Goal: Task Accomplishment & Management: Manage account settings

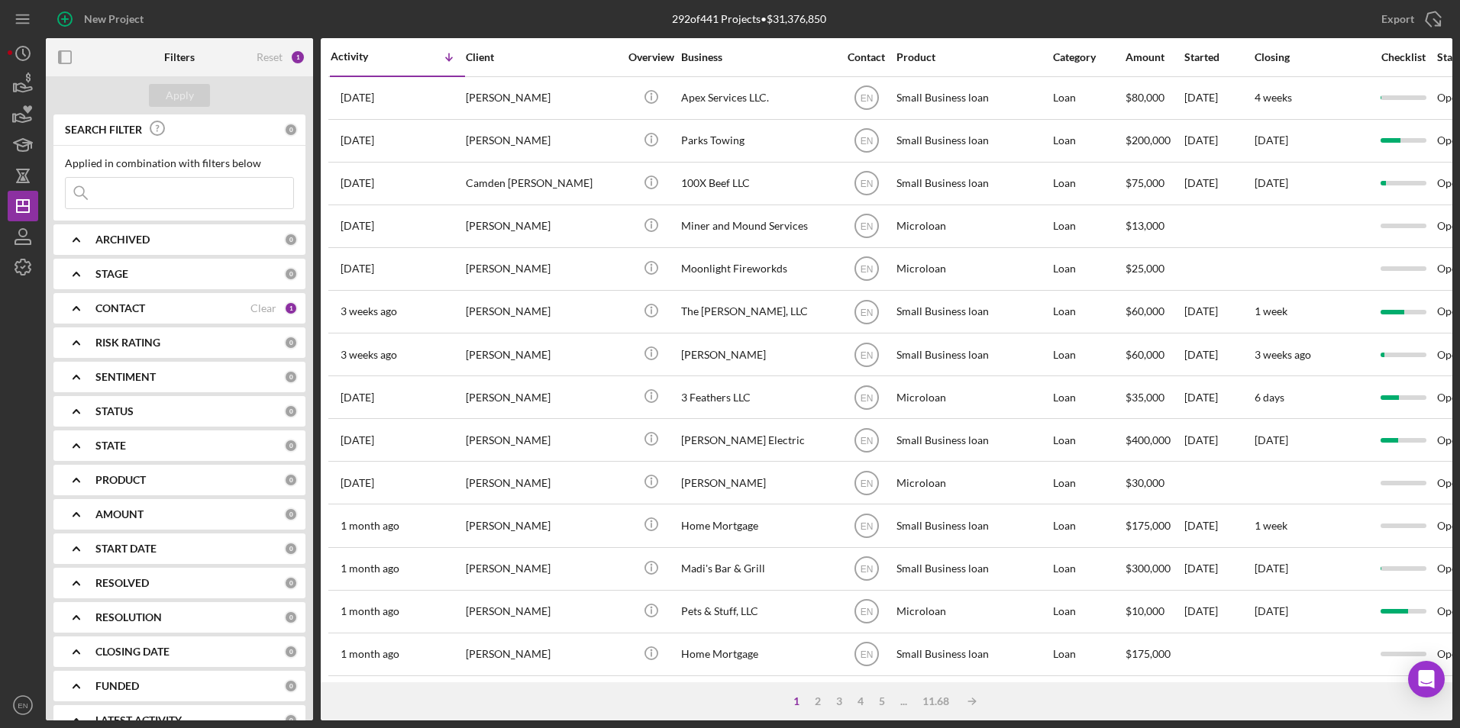
click at [186, 317] on div "CONTACT Clear 1" at bounding box center [196, 308] width 202 height 31
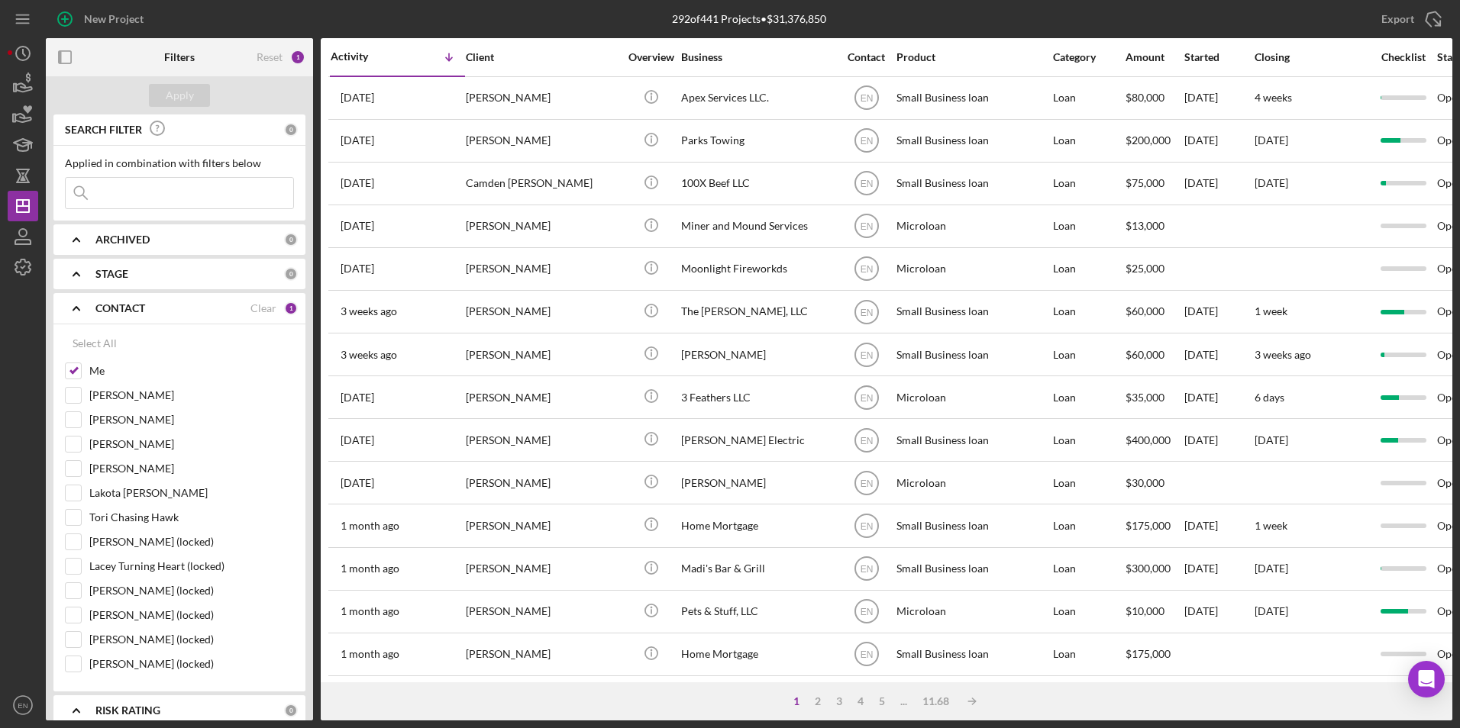
click at [186, 316] on div "CONTACT Clear 1" at bounding box center [196, 308] width 202 height 31
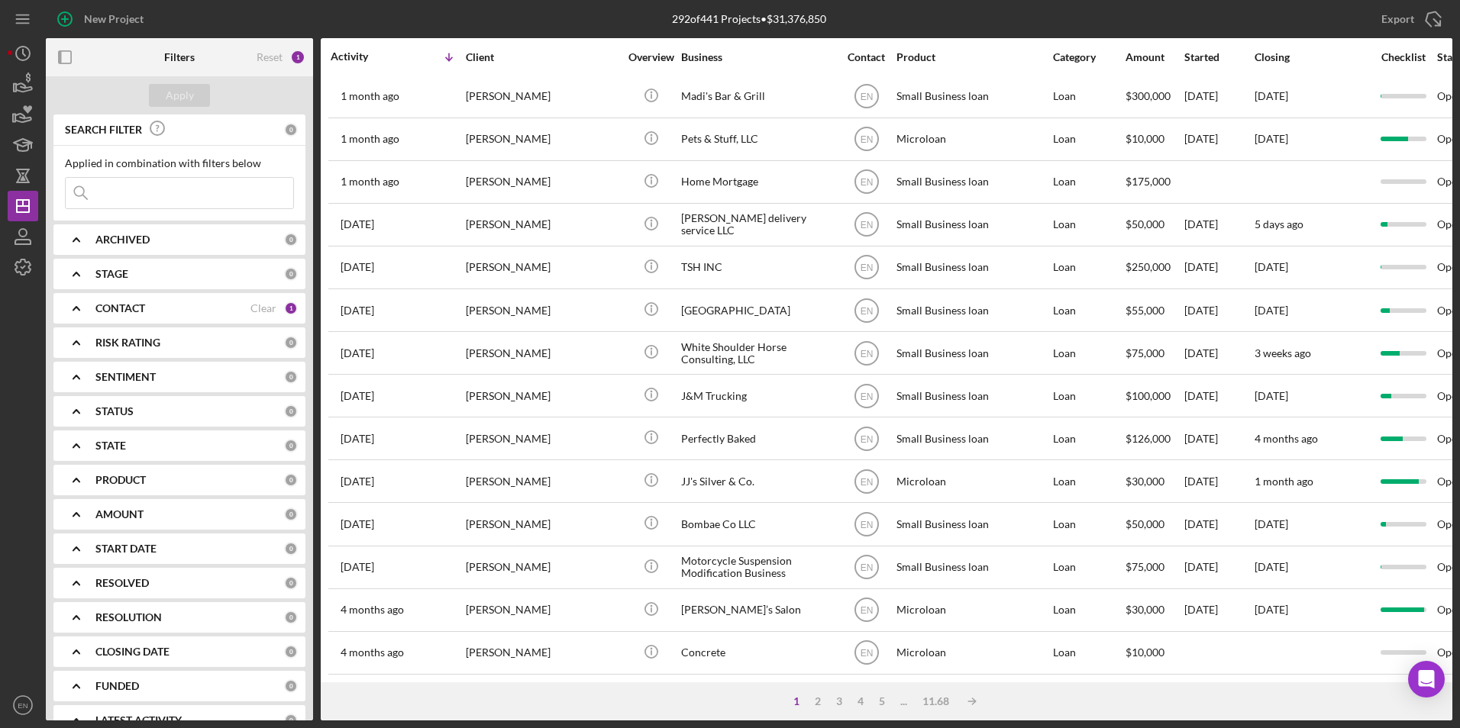
scroll to position [484, 0]
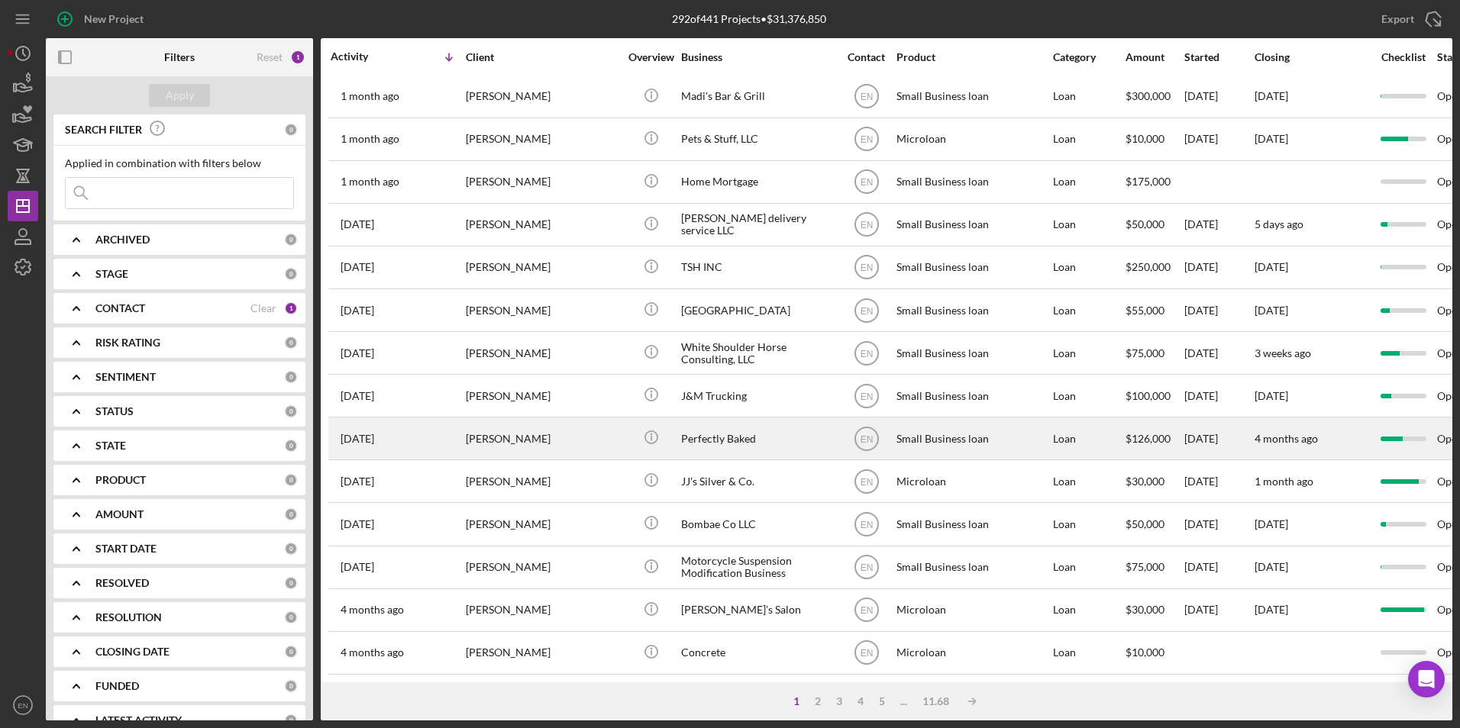
click at [495, 434] on div "[PERSON_NAME]" at bounding box center [542, 438] width 153 height 40
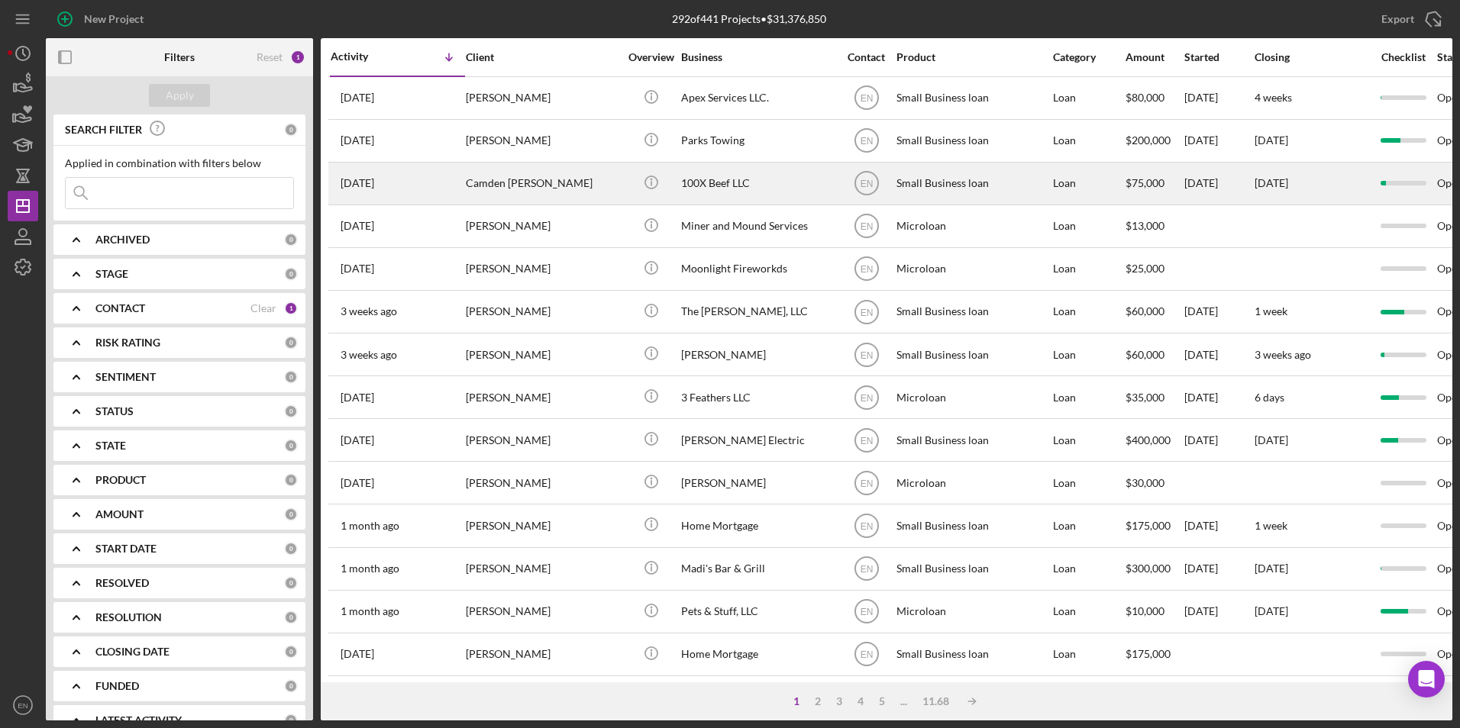
click at [401, 189] on div "[DATE] [PERSON_NAME]" at bounding box center [398, 183] width 134 height 40
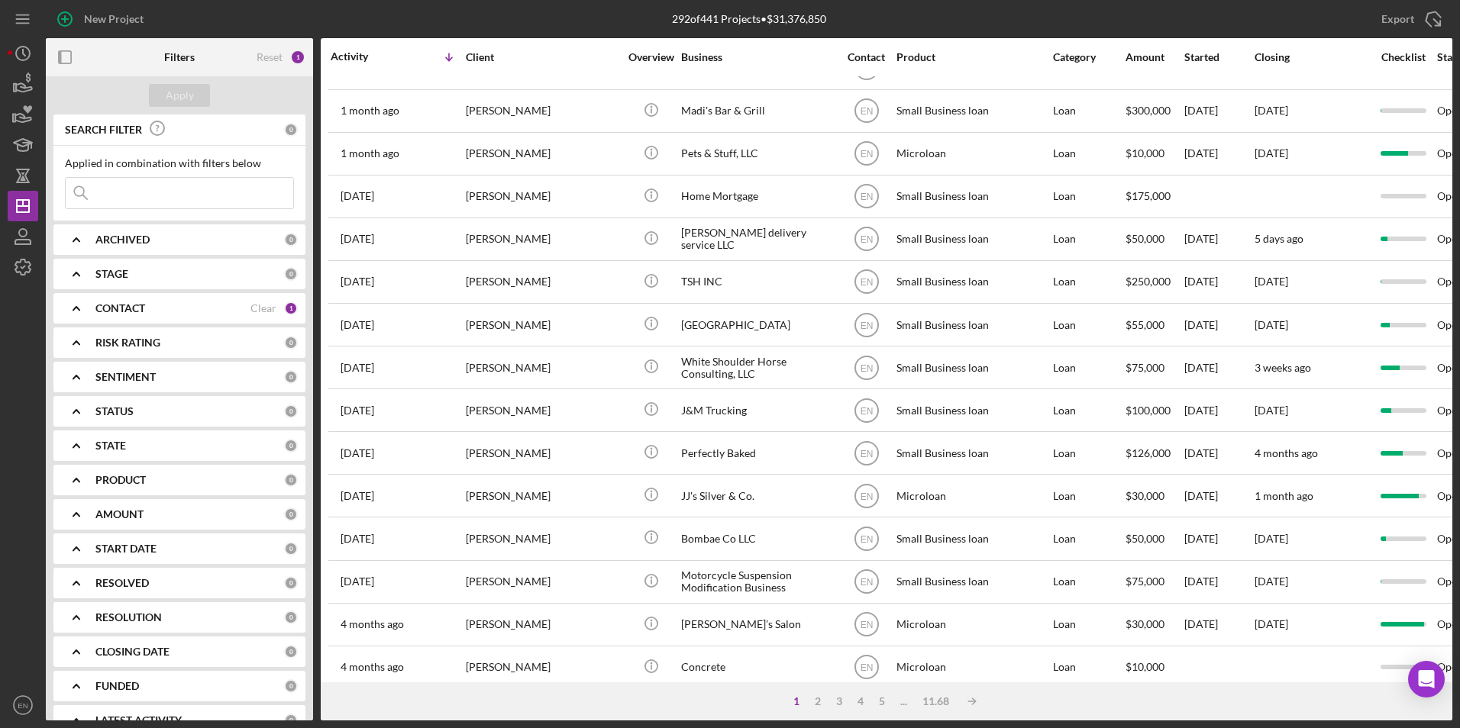
scroll to position [484, 0]
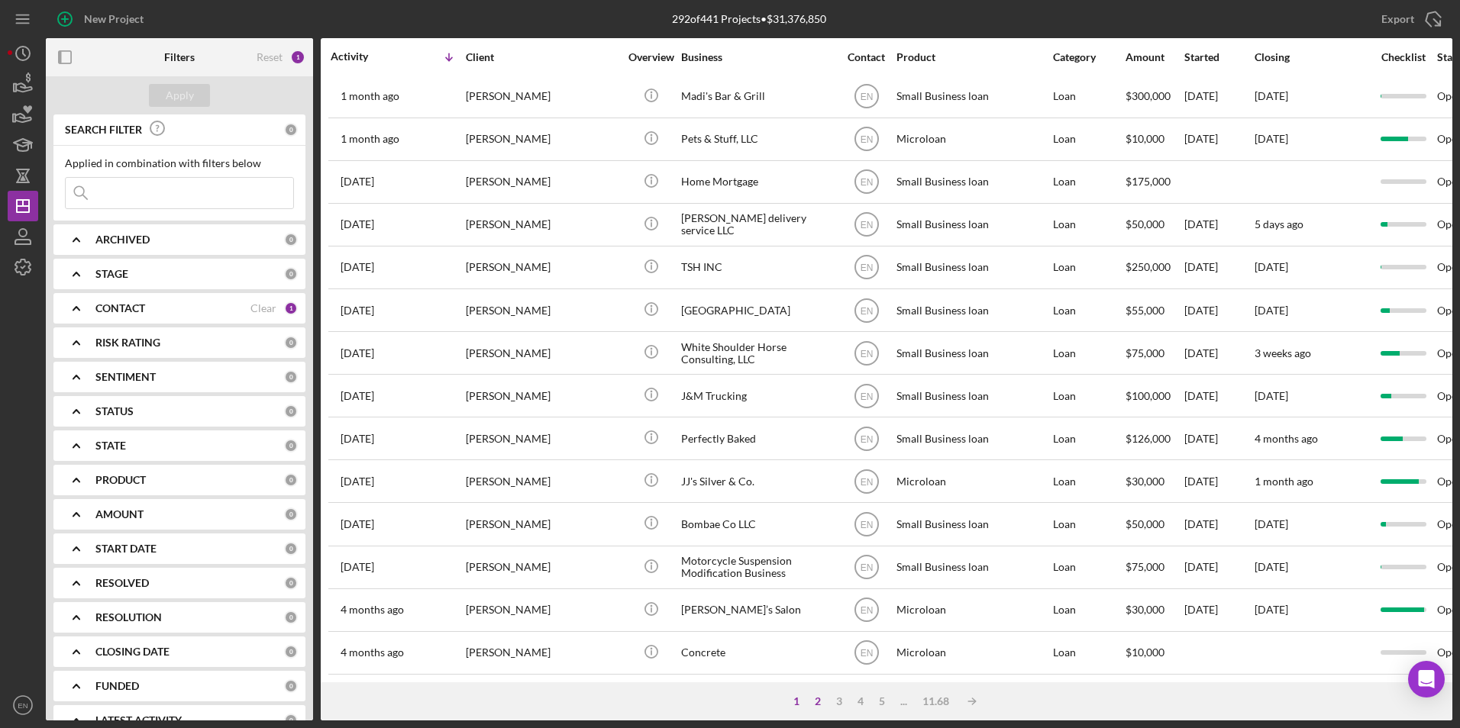
click at [811, 705] on div "2" at bounding box center [817, 701] width 21 height 12
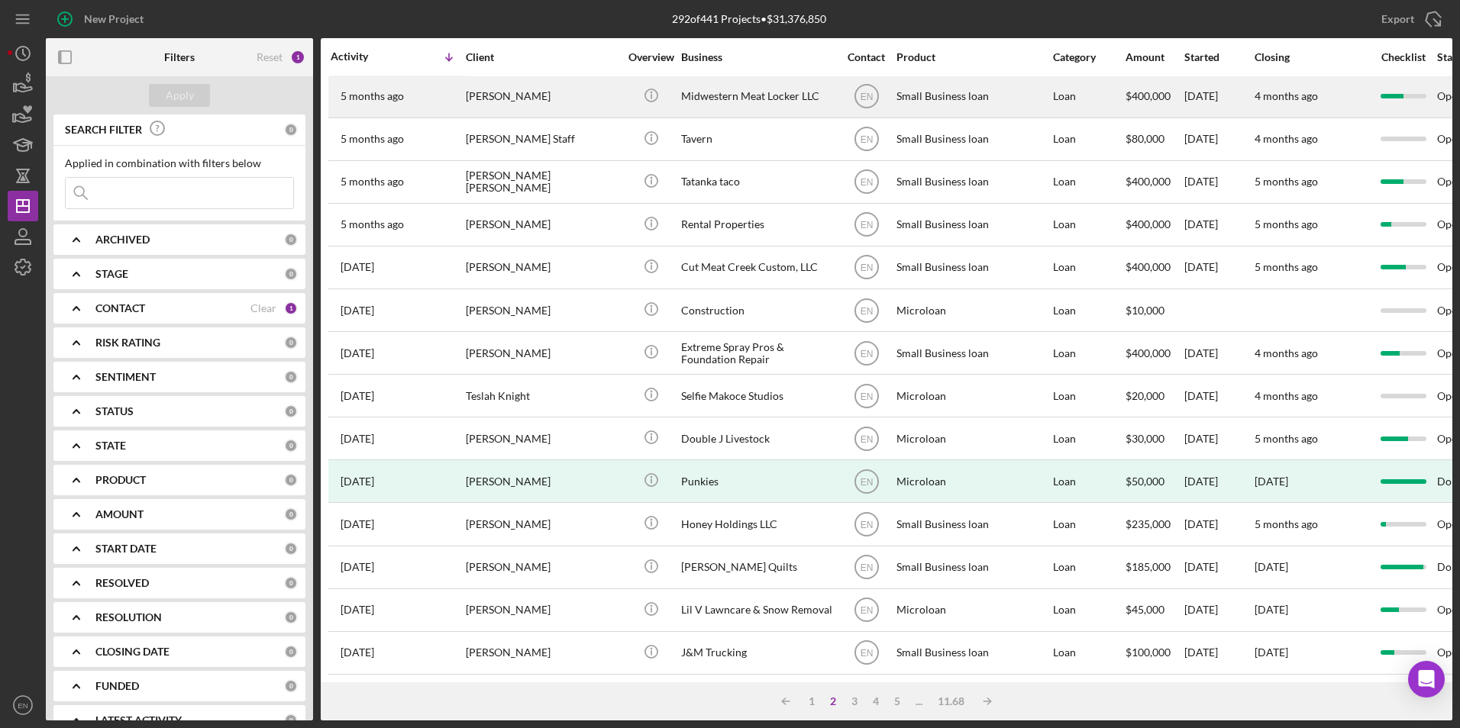
click at [544, 82] on div "[PERSON_NAME]" at bounding box center [542, 96] width 153 height 40
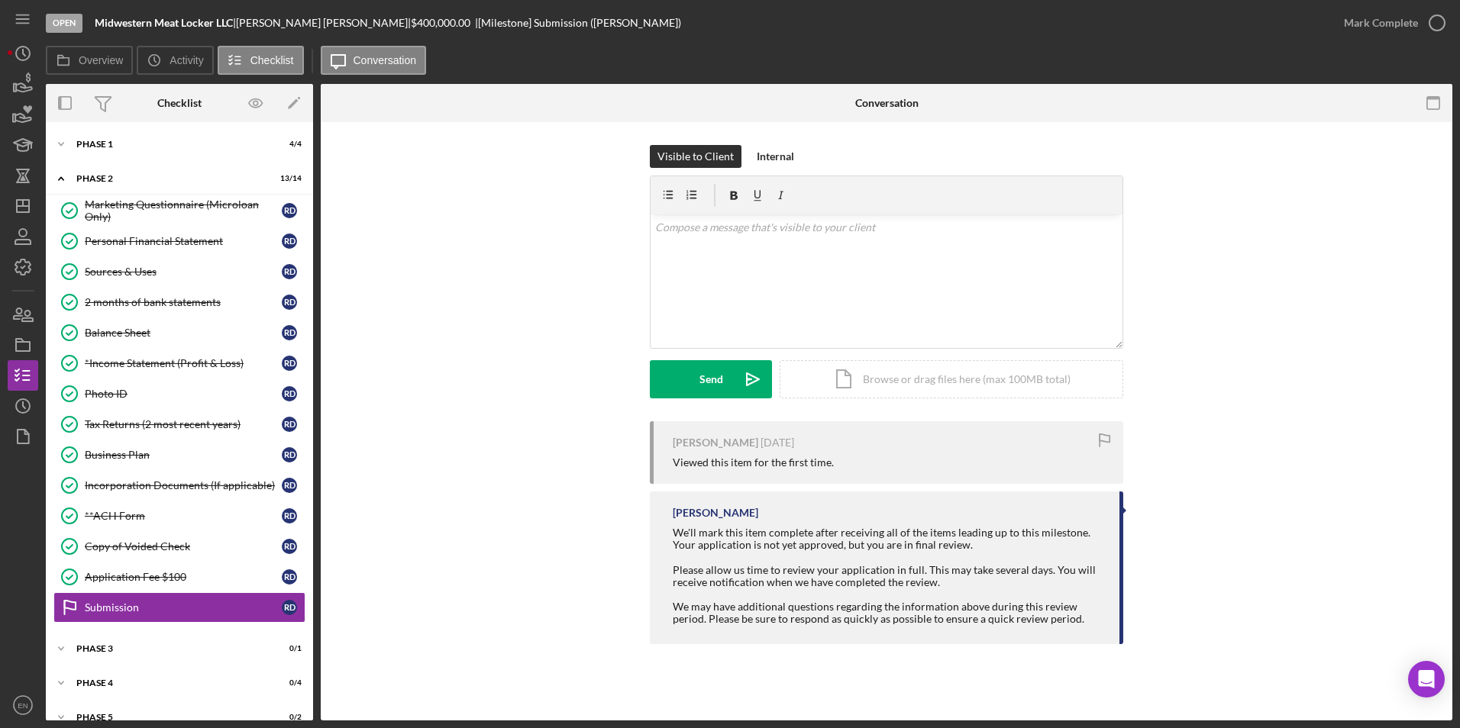
scroll to position [124, 0]
